Goal: Communication & Community: Answer question/provide support

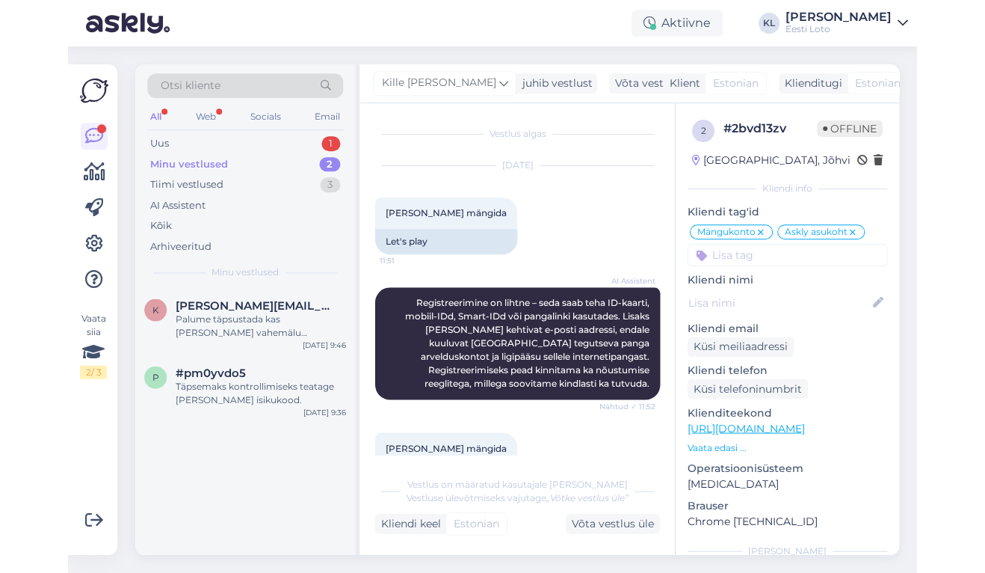
scroll to position [3243, 0]
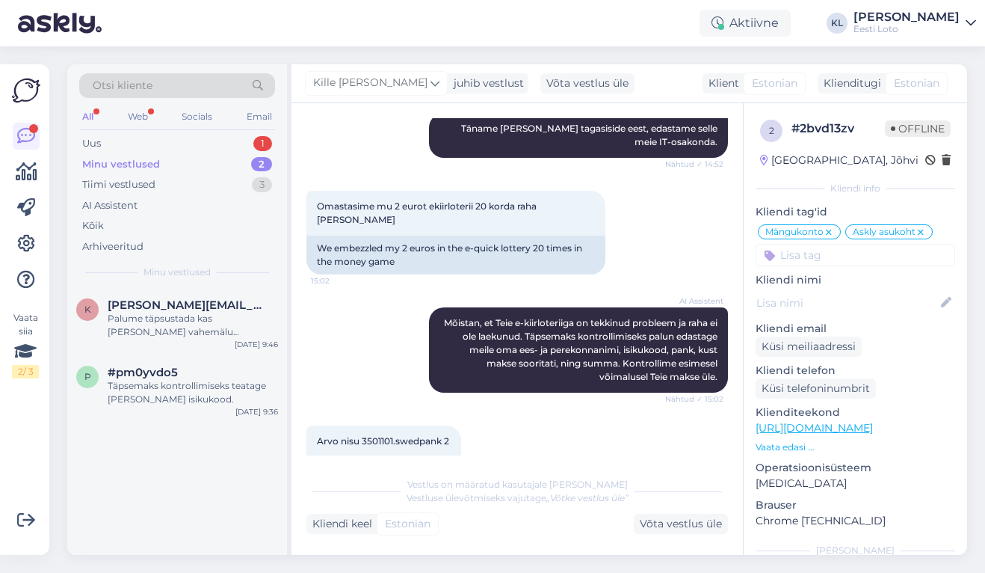
click at [136, 161] on div "Minu vestlused" at bounding box center [121, 164] width 78 height 15
click at [163, 289] on div "k [PERSON_NAME][EMAIL_ADDRESS][DOMAIN_NAME] Palume täpsustada kas [PERSON_NAME]…" at bounding box center [177, 321] width 220 height 67
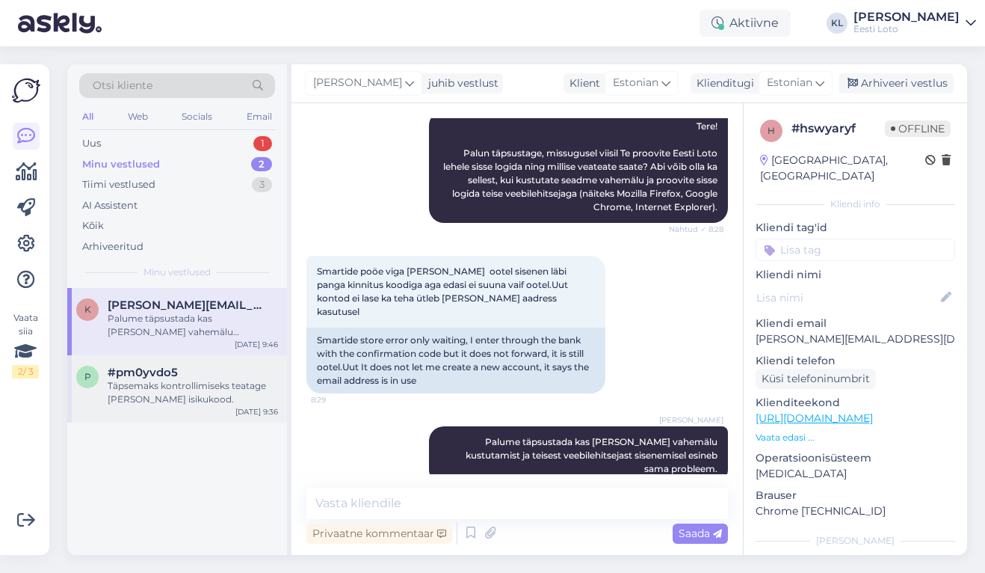
click at [179, 376] on div "#pm0yvdo5" at bounding box center [193, 371] width 170 height 13
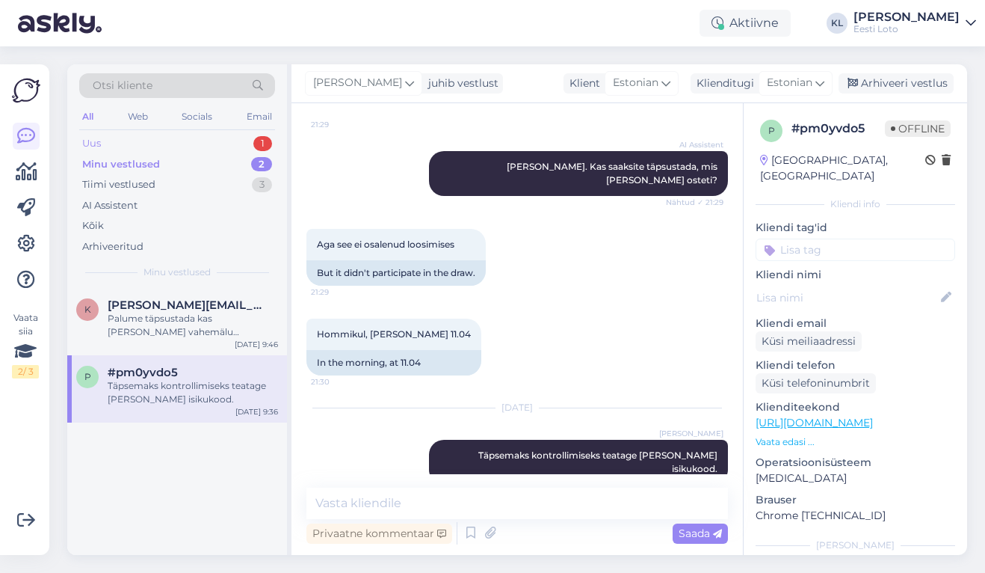
click at [173, 141] on div "Uus 1" at bounding box center [177, 143] width 196 height 21
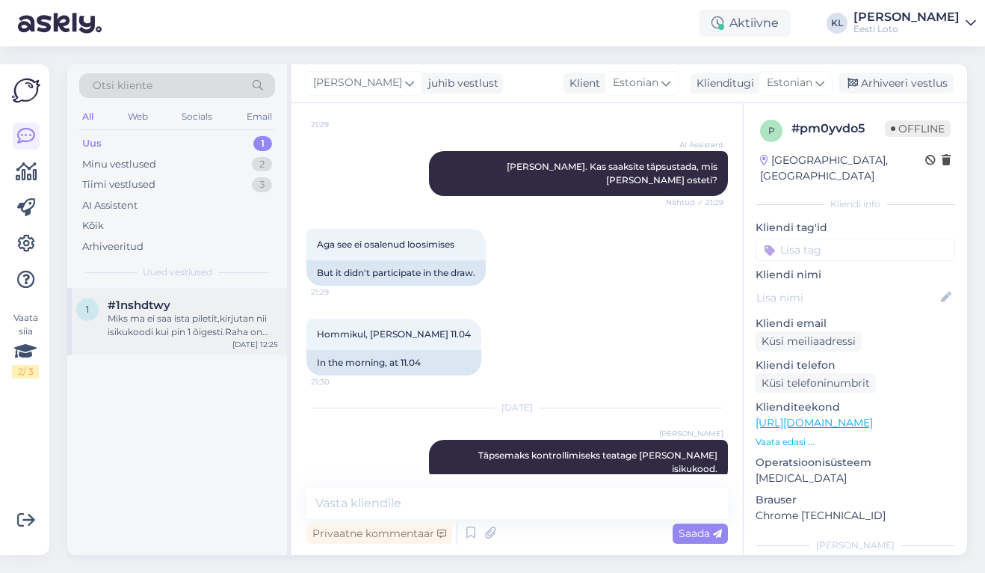
click at [165, 332] on div "Miks ma ei saa ista piletit,kirjutan nii isikukoodi kui pin 1 õigesti.Raha on k…" at bounding box center [193, 325] width 170 height 27
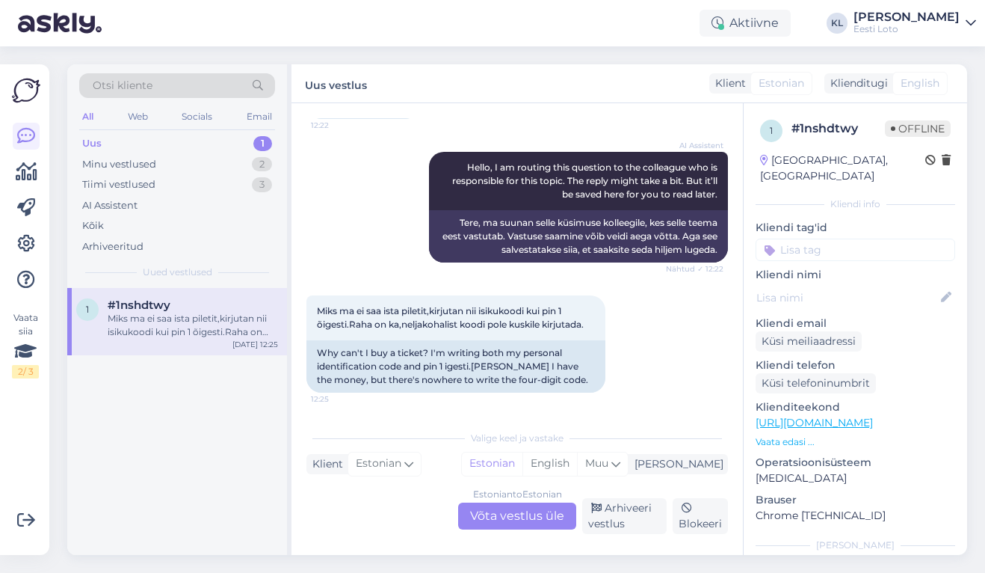
scroll to position [135, 0]
click at [501, 510] on div "Estonian to Estonian Võta vestlus üle" at bounding box center [517, 515] width 118 height 27
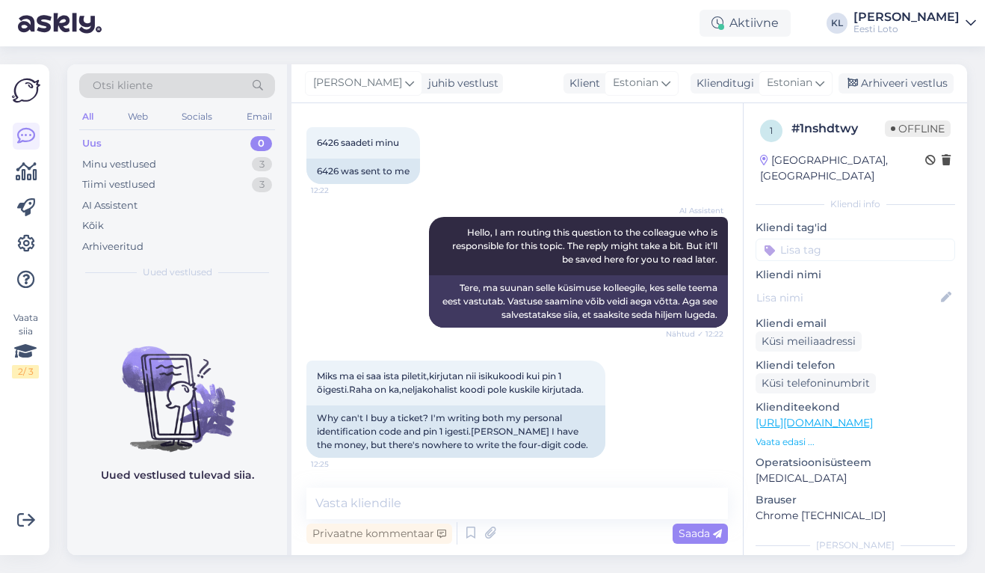
scroll to position [70, 0]
click at [459, 497] on textarea at bounding box center [517, 502] width 422 height 31
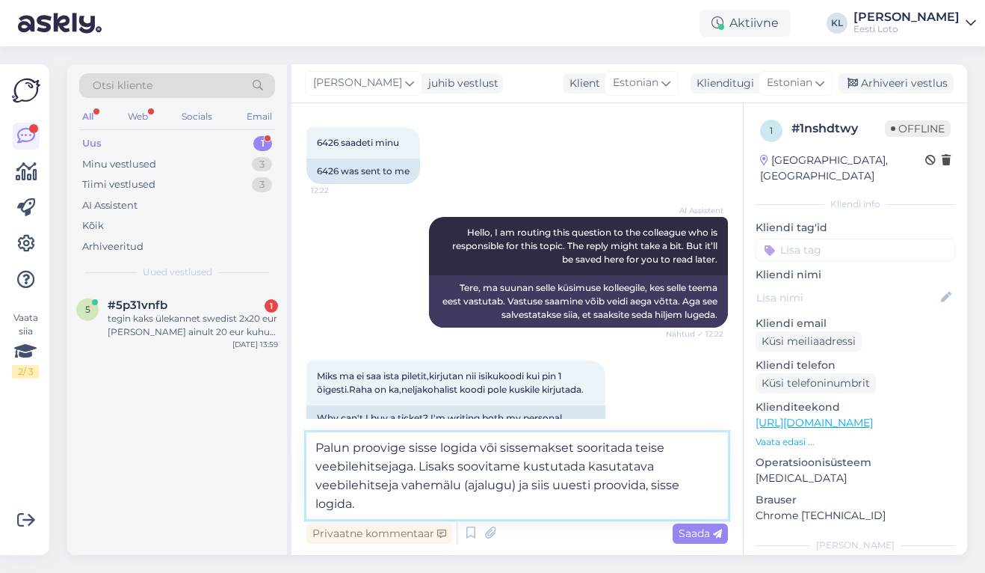
type textarea "Palun proovige sisse logida või sissemakset sooritada teise veebilehitsejaga. L…"
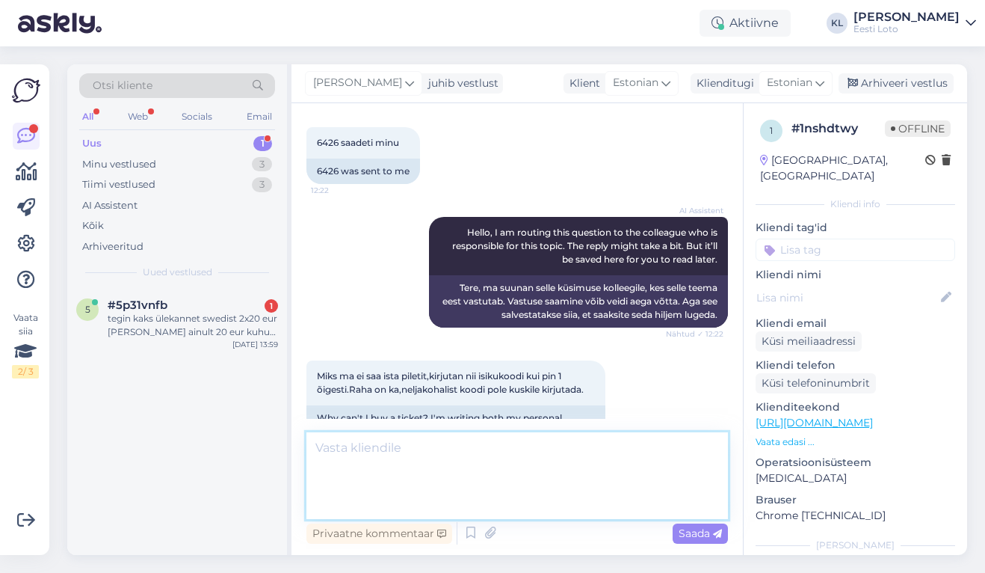
scroll to position [175, 0]
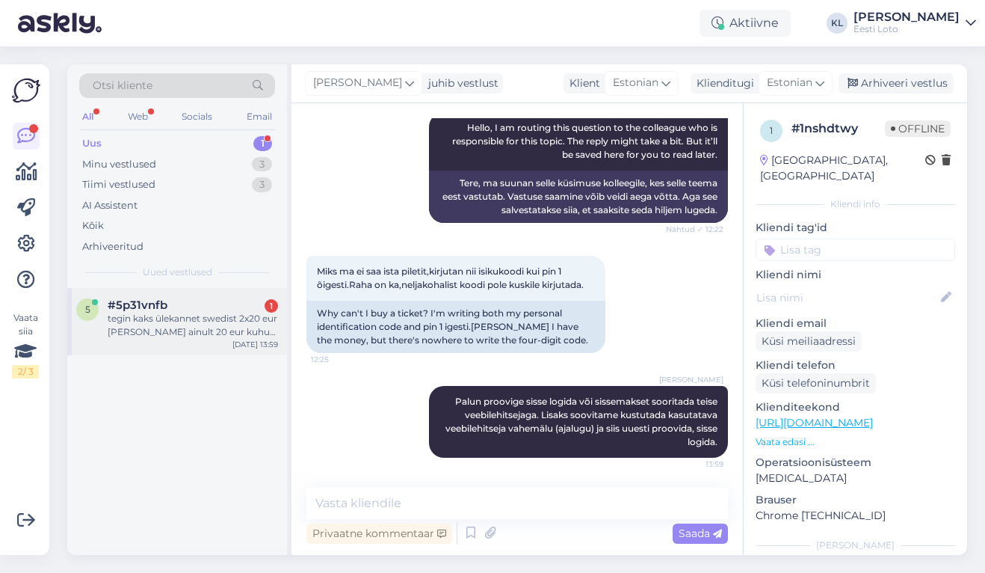
click at [218, 300] on div "#5p31vnfb 1" at bounding box center [193, 304] width 170 height 13
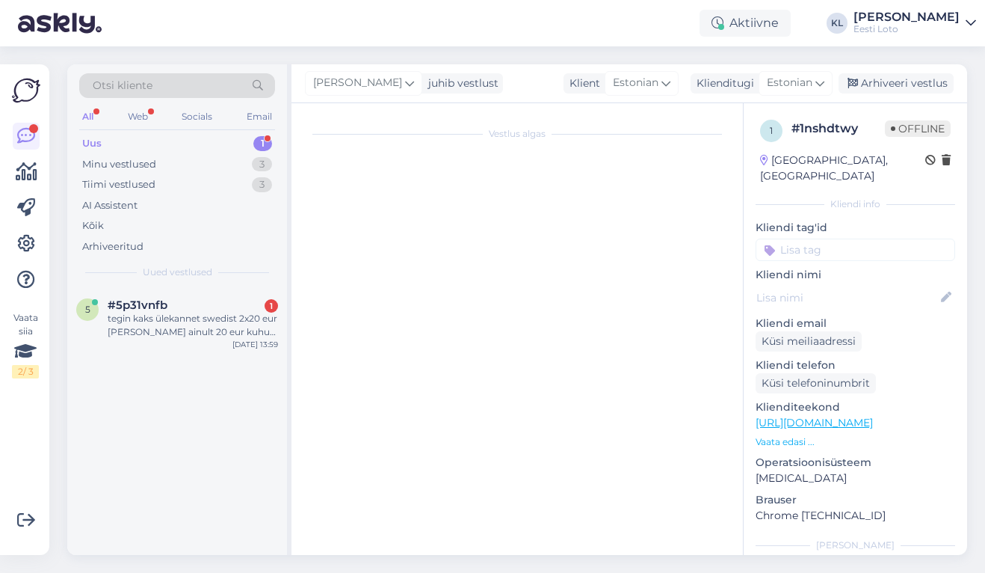
scroll to position [0, 0]
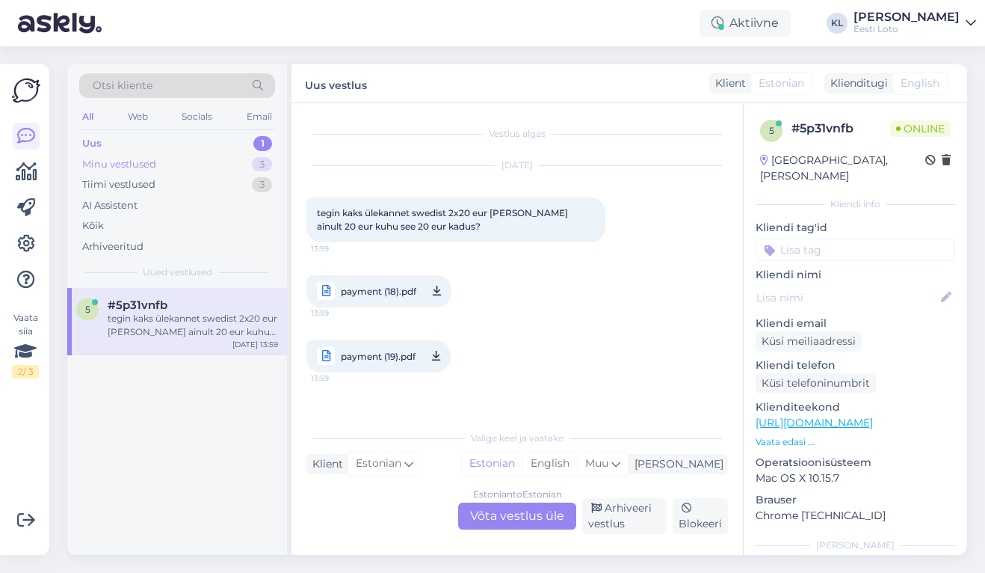
click at [217, 161] on div "Minu vestlused 3" at bounding box center [177, 164] width 196 height 21
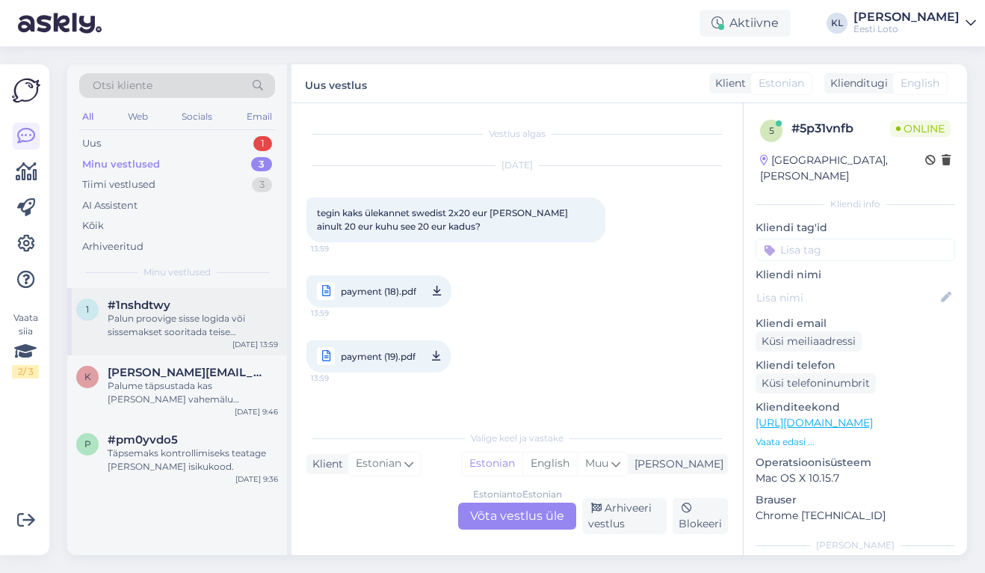
click at [176, 327] on div "Palun proovige sisse logida või sissemakset sooritada teise veebilehitsejaga. L…" at bounding box center [193, 325] width 170 height 27
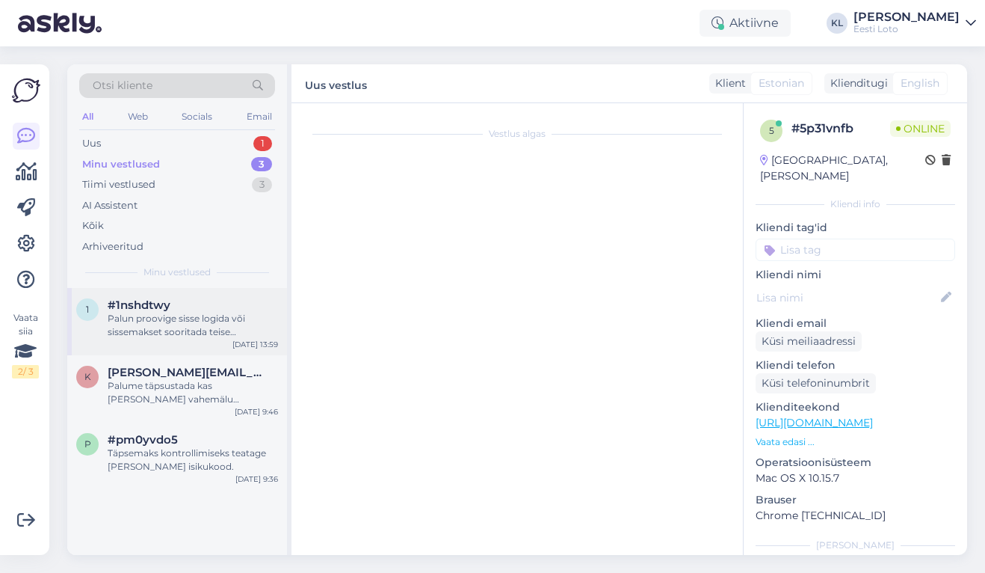
scroll to position [175, 0]
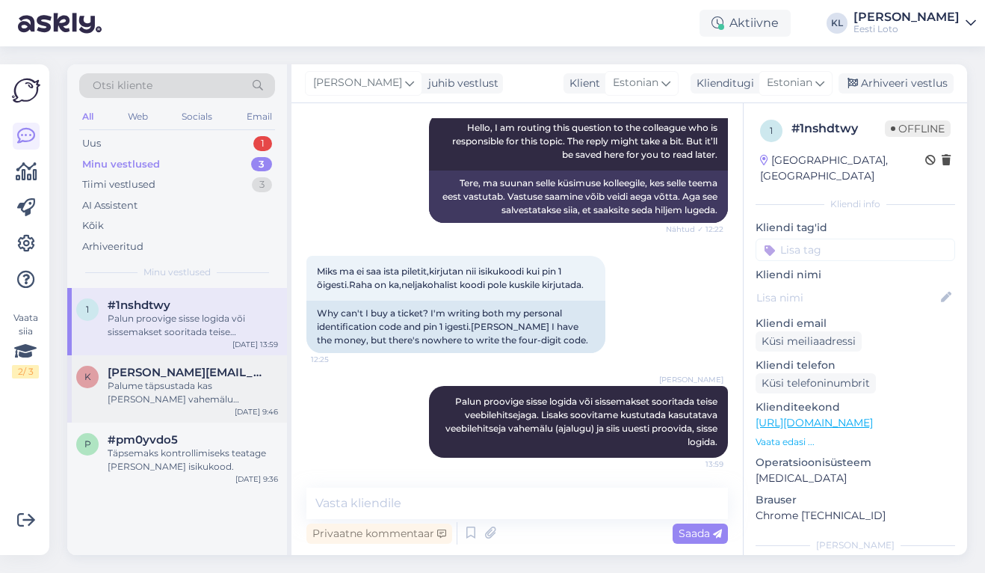
click at [194, 404] on div "k [PERSON_NAME][EMAIL_ADDRESS][DOMAIN_NAME] Palume täpsustada kas [PERSON_NAME]…" at bounding box center [177, 388] width 220 height 67
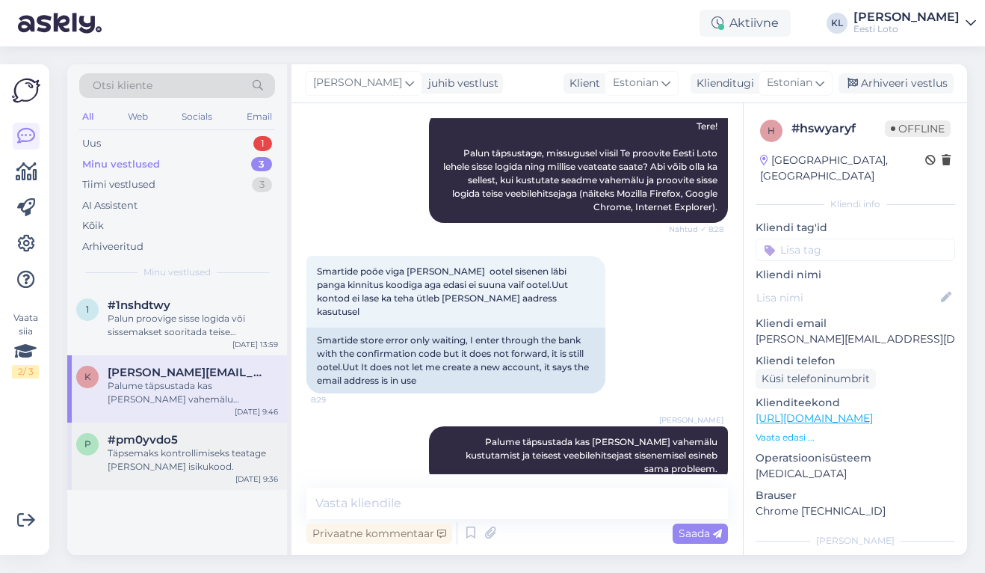
click at [202, 460] on div "Täpsemaks kontrollimiseks teatage [PERSON_NAME] isikukood." at bounding box center [193, 459] width 170 height 27
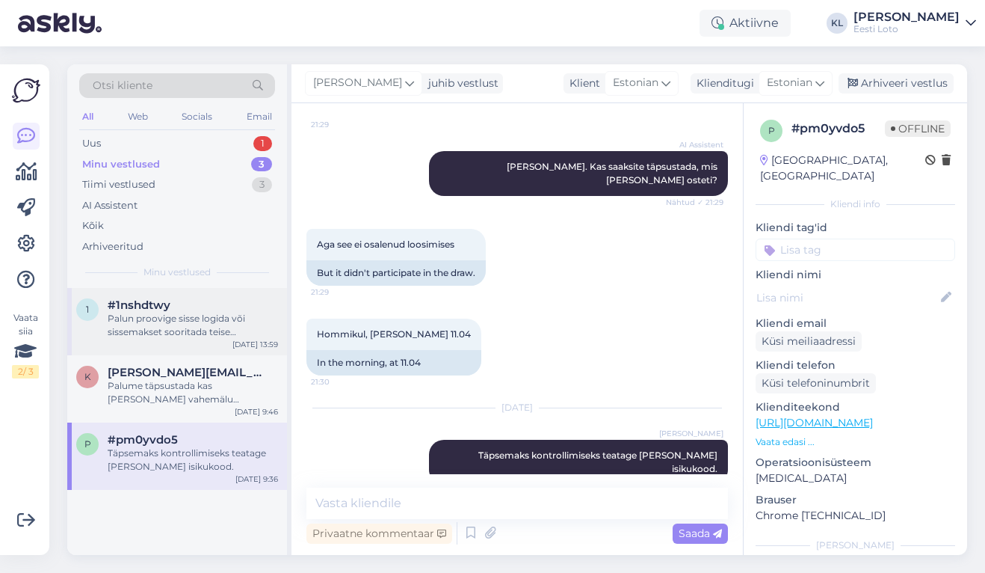
click at [191, 312] on div "Palun proovige sisse logida või sissemakset sooritada teise veebilehitsejaga. L…" at bounding box center [193, 325] width 170 height 27
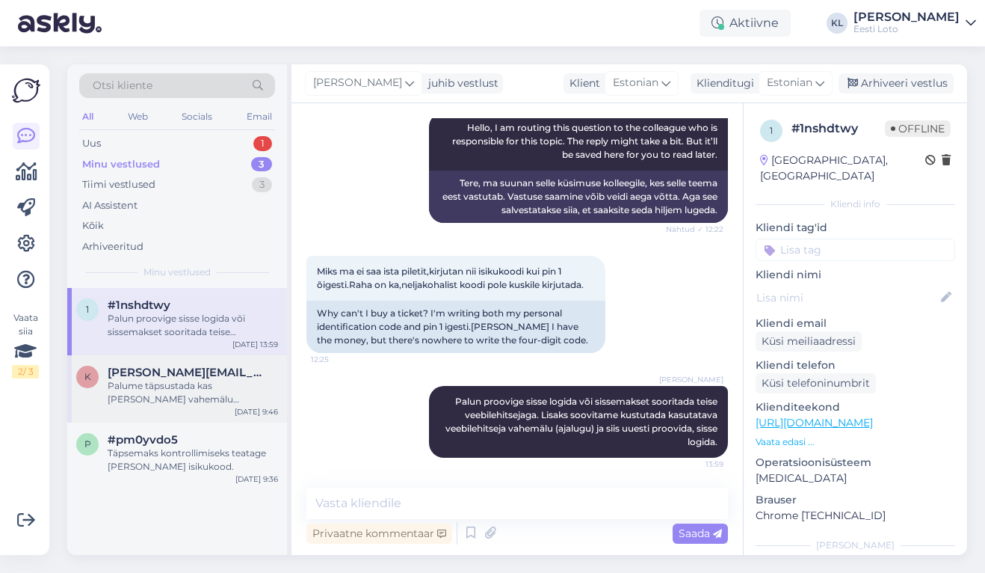
click at [194, 380] on div "Palume täpsustada kas [PERSON_NAME] vahemälu kustutamist ja teisest veebilehits…" at bounding box center [193, 392] width 170 height 27
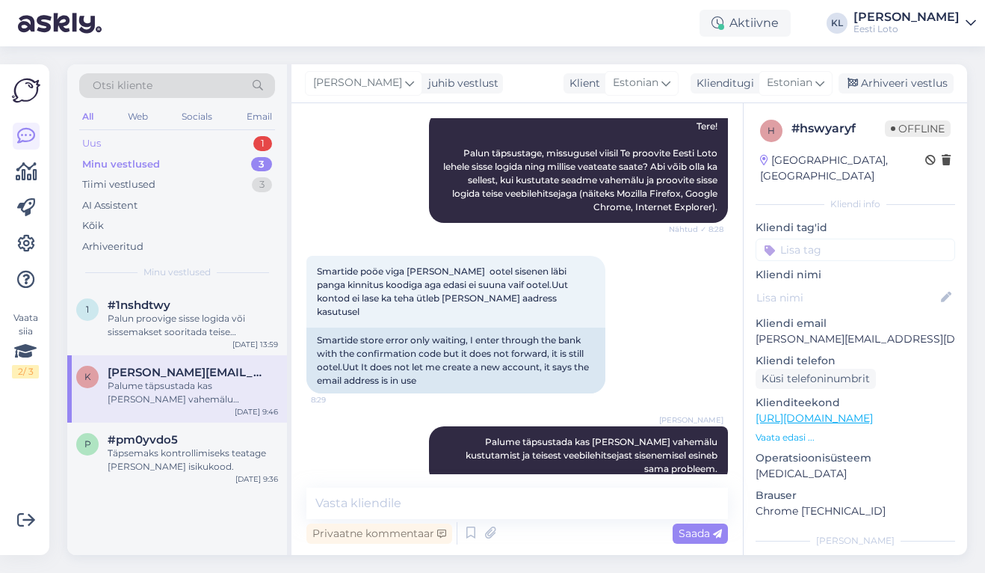
click at [191, 144] on div "Uus 1" at bounding box center [177, 143] width 196 height 21
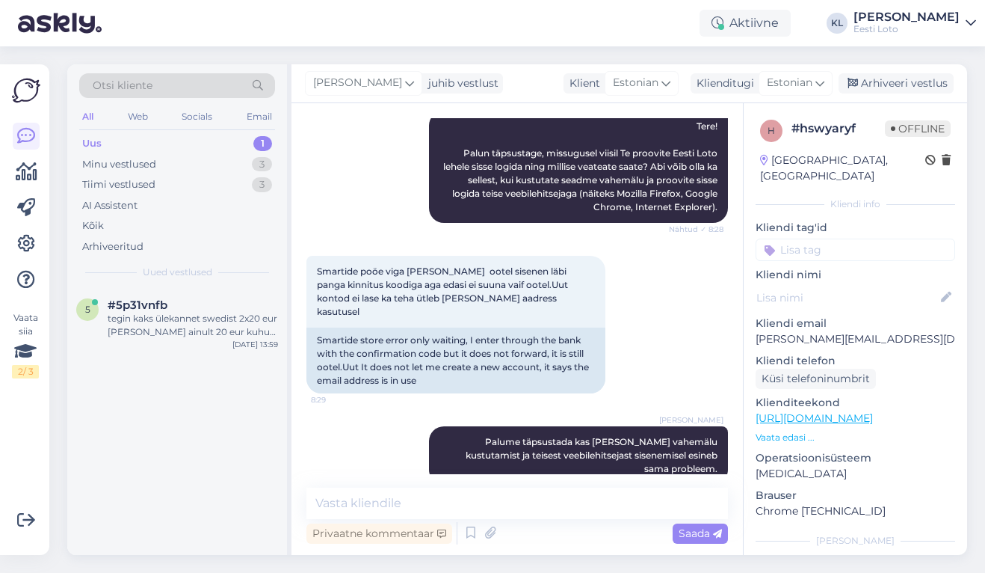
click at [189, 146] on div "Uus 1" at bounding box center [177, 143] width 196 height 21
click at [177, 306] on span "[PERSON_NAME][EMAIL_ADDRESS][DOMAIN_NAME]" at bounding box center [185, 304] width 155 height 13
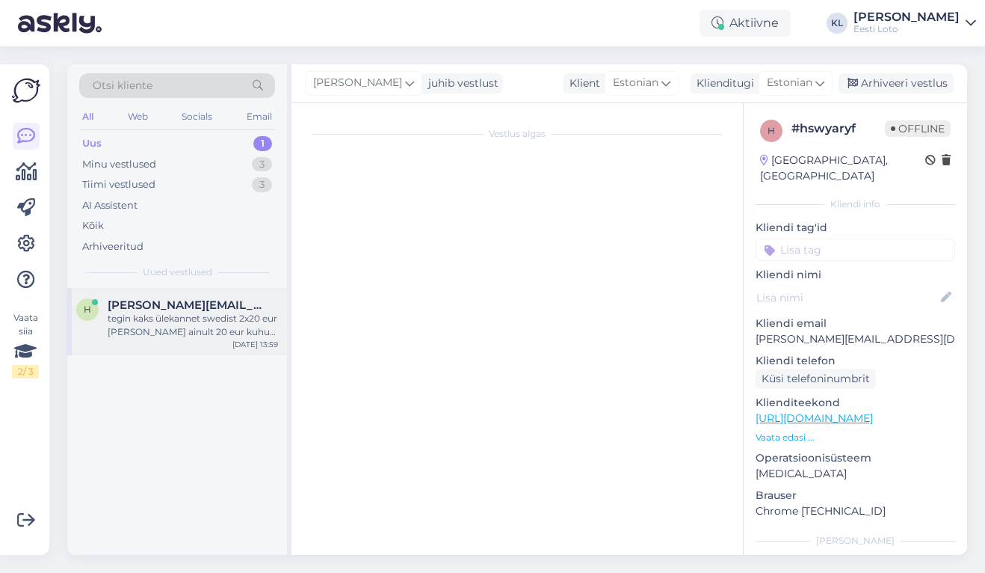
scroll to position [0, 0]
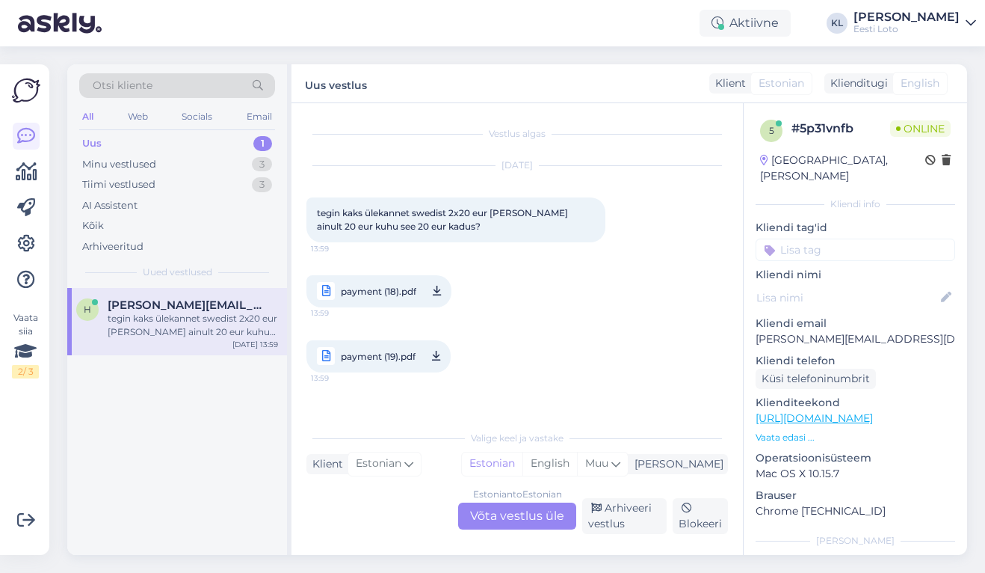
click at [503, 526] on div "Estonian to Estonian Võta vestlus üle" at bounding box center [517, 515] width 118 height 27
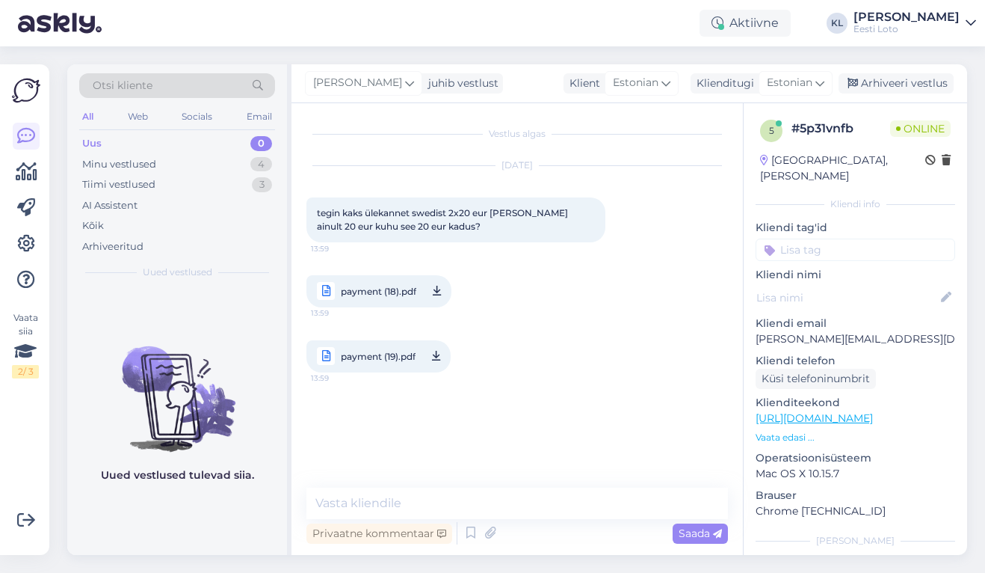
click at [410, 298] on span "payment (18).pdf" at bounding box center [378, 291] width 75 height 19
click at [453, 502] on textarea at bounding box center [517, 502] width 422 height 31
paste textarea "Kahjuks Teie makse ebaõnnestus tehnilise [PERSON_NAME] tõttu. Kontrollisime mak…"
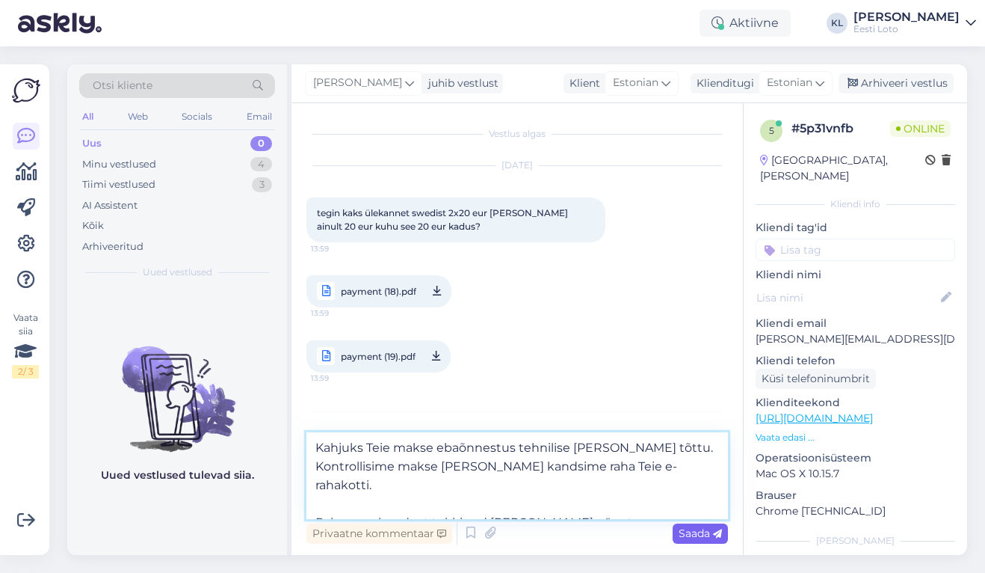
type textarea "Kahjuks Teie makse ebaõnnestus tehnilise [PERSON_NAME] tõttu. Kontrollisime mak…"
click at [700, 531] on span "Saada" at bounding box center [700, 532] width 43 height 13
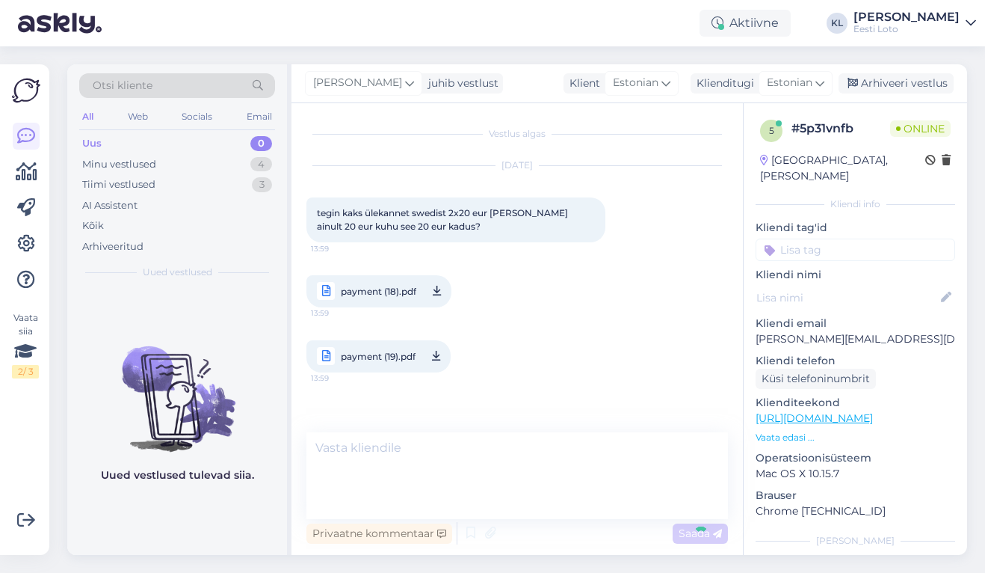
scroll to position [19, 0]
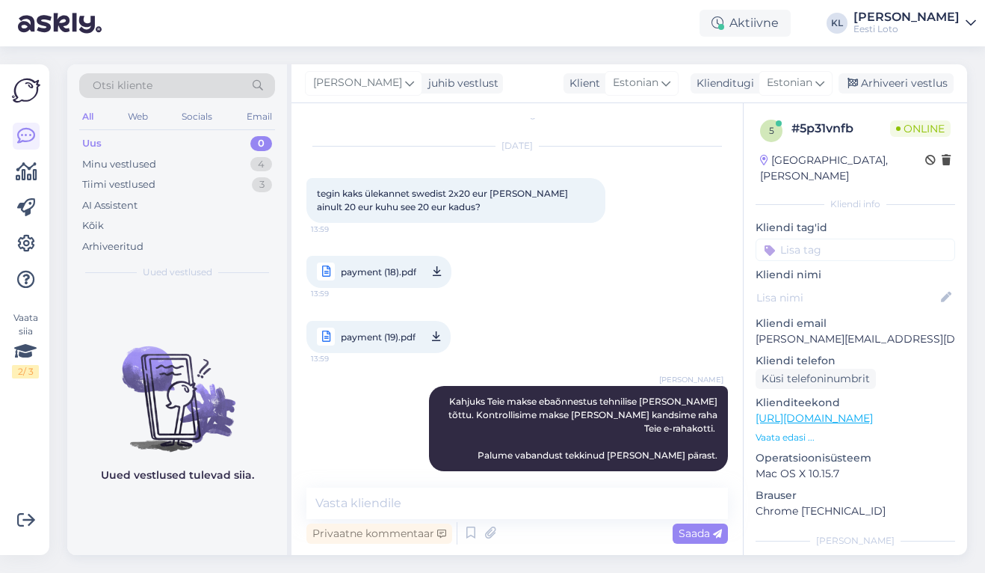
click at [848, 240] on input at bounding box center [856, 249] width 200 height 22
type input "e-r"
click at [848, 283] on div "E-rahakott" at bounding box center [840, 290] width 64 height 15
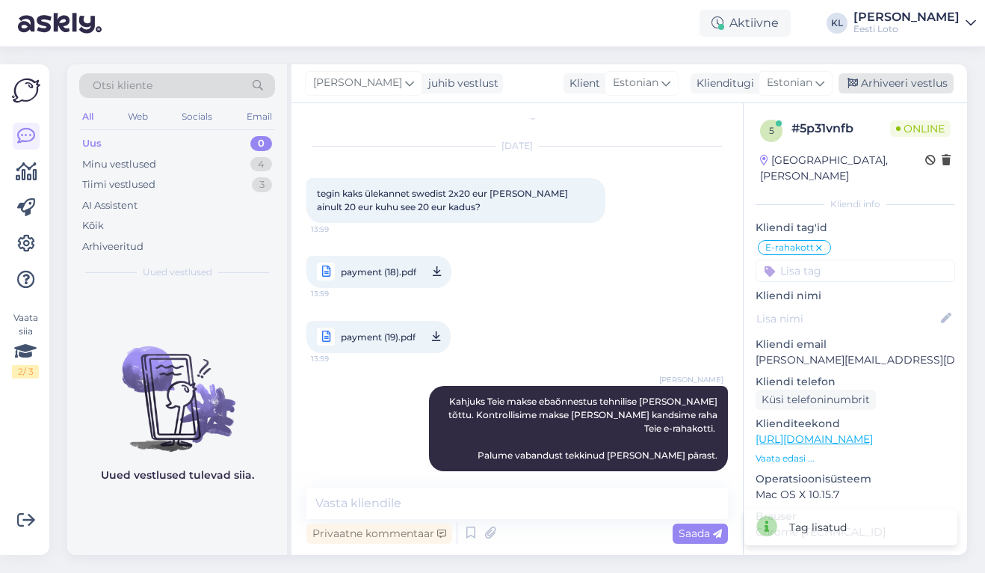
click at [848, 80] on div "Arhiveeri vestlus" at bounding box center [896, 83] width 115 height 20
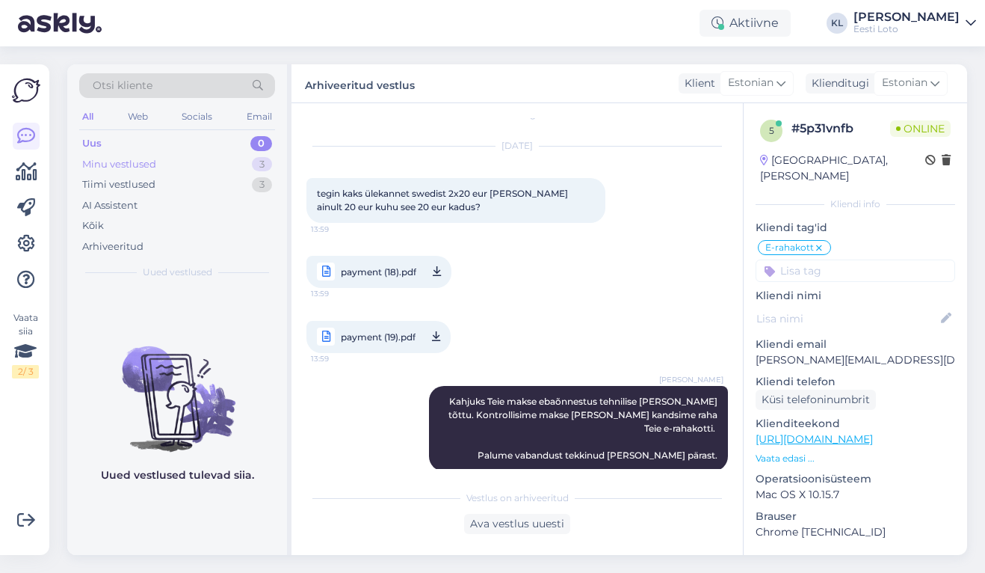
click at [182, 161] on div "Minu vestlused 3" at bounding box center [177, 164] width 196 height 21
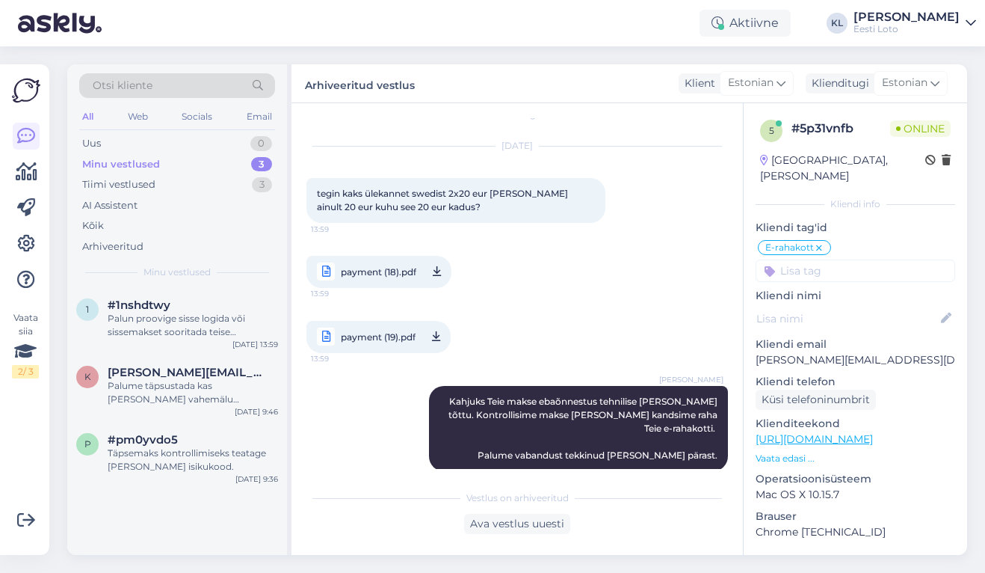
click at [410, 34] on div "Aktiivne KL [PERSON_NAME] Eesti Loto" at bounding box center [492, 23] width 985 height 46
